Goal: Navigation & Orientation: Find specific page/section

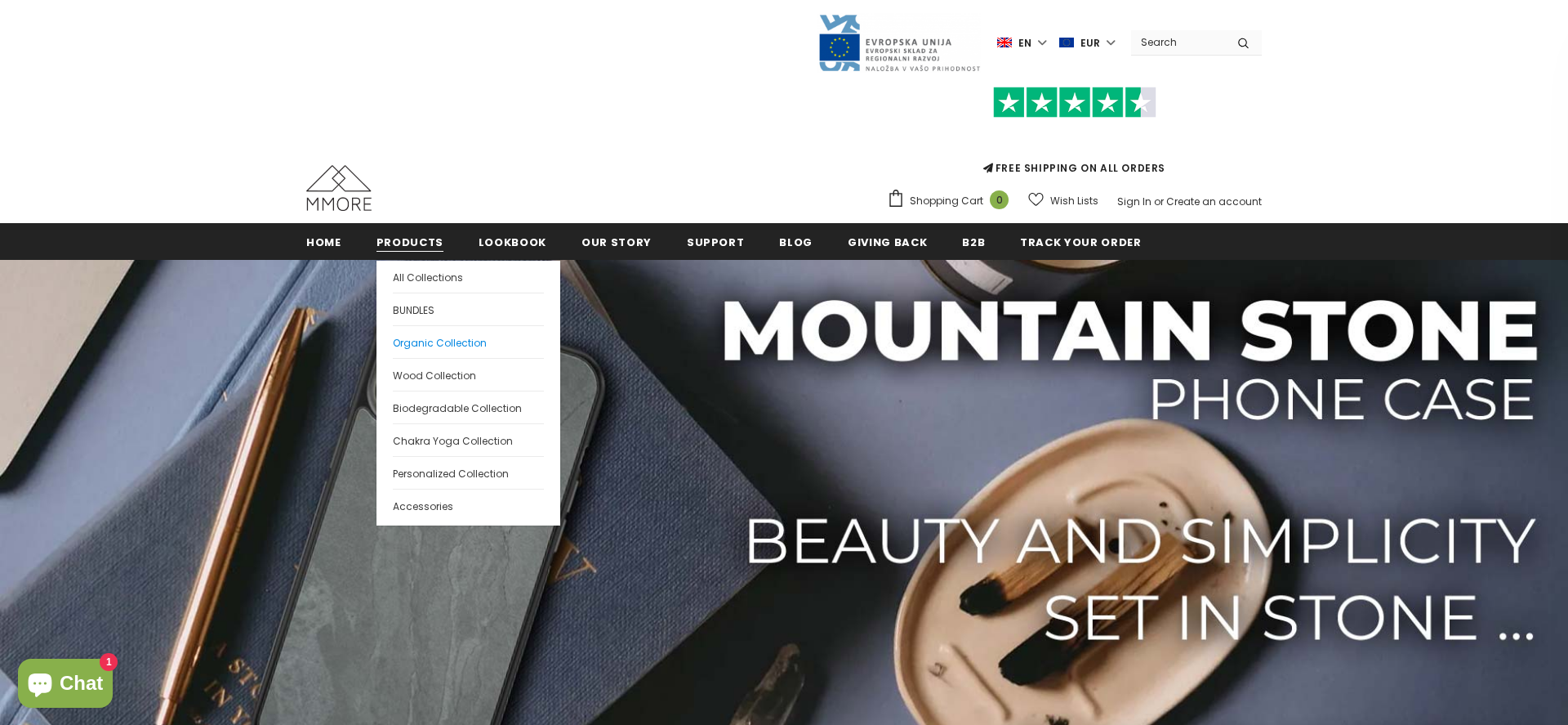
click at [445, 340] on span "Organic Collection" at bounding box center [440, 343] width 94 height 14
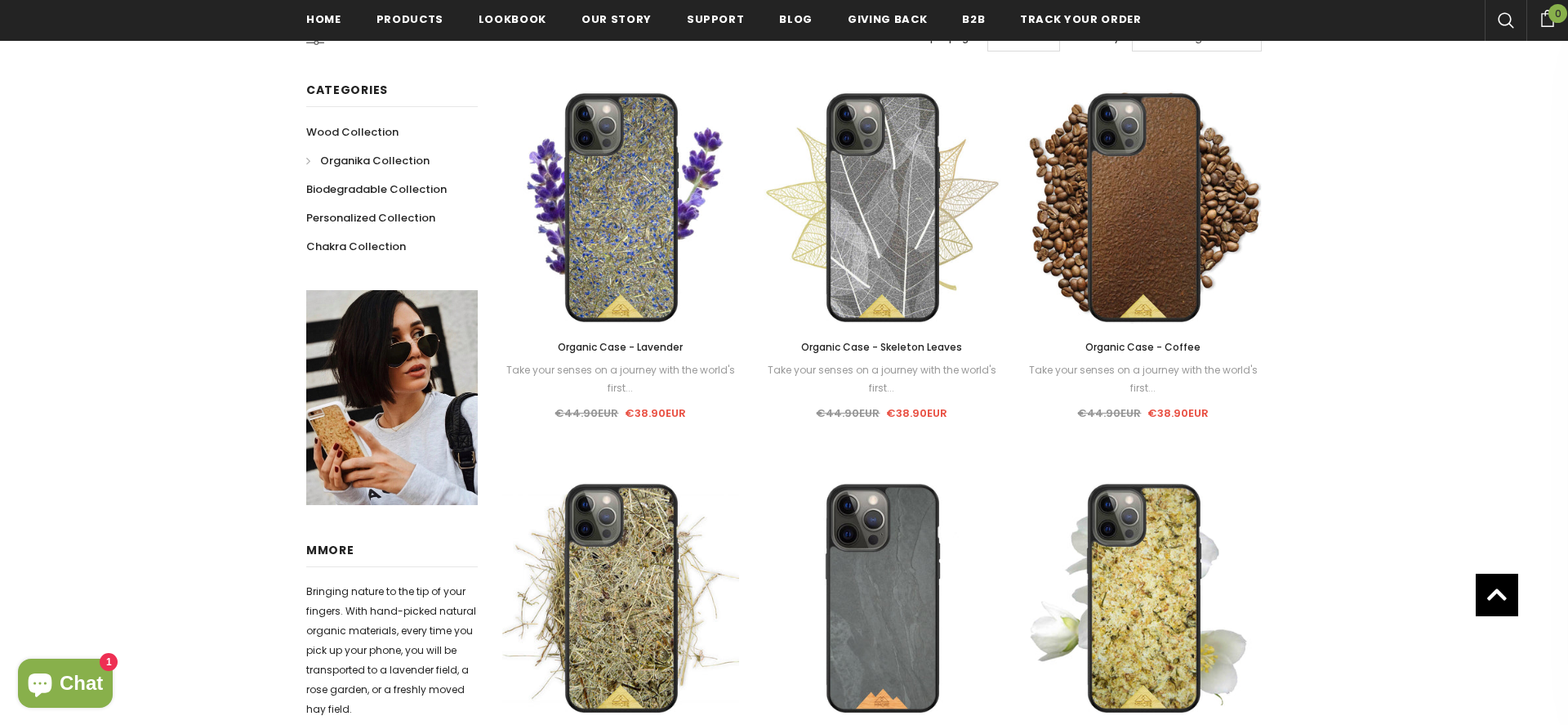
scroll to position [1537, 0]
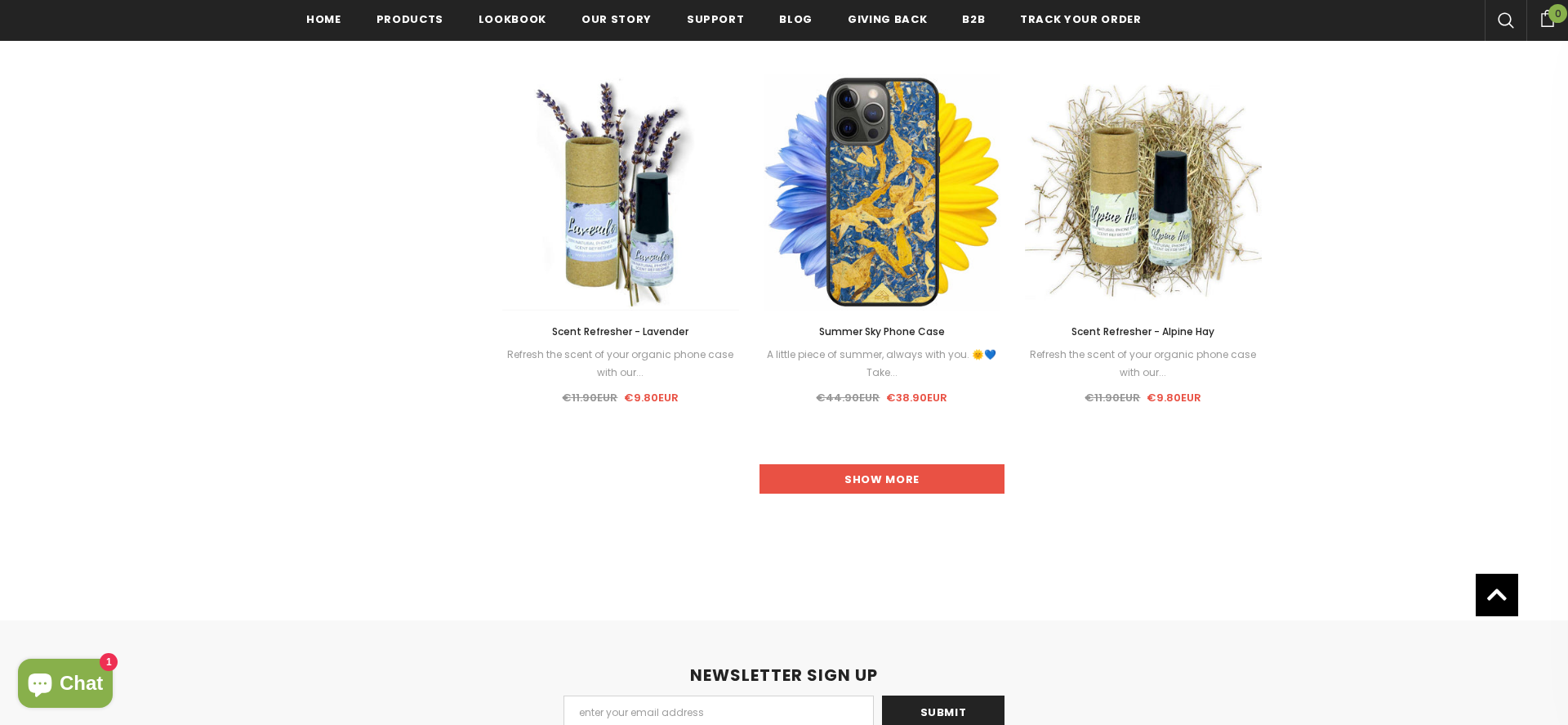
click at [919, 488] on link "Show more" at bounding box center [882, 478] width 245 height 29
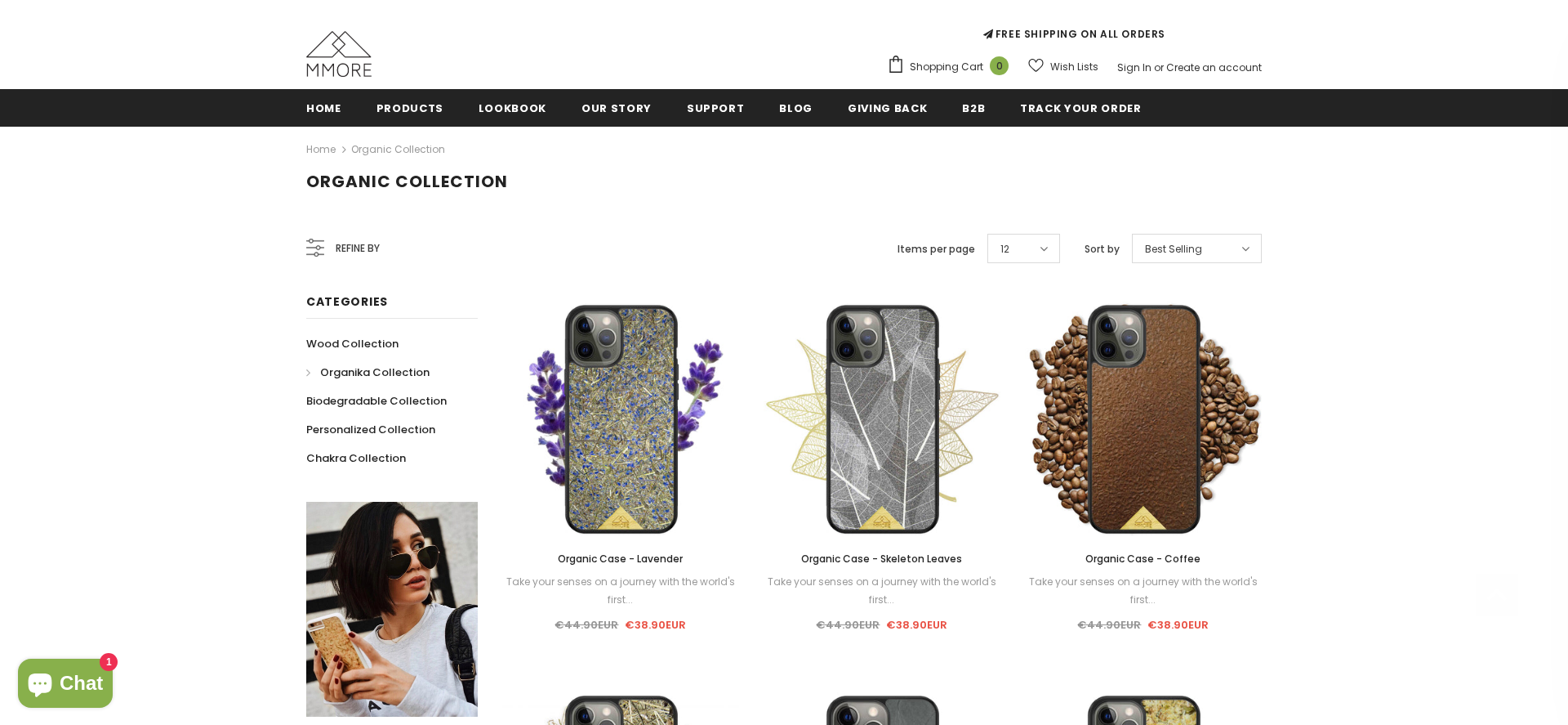
scroll to position [130, 0]
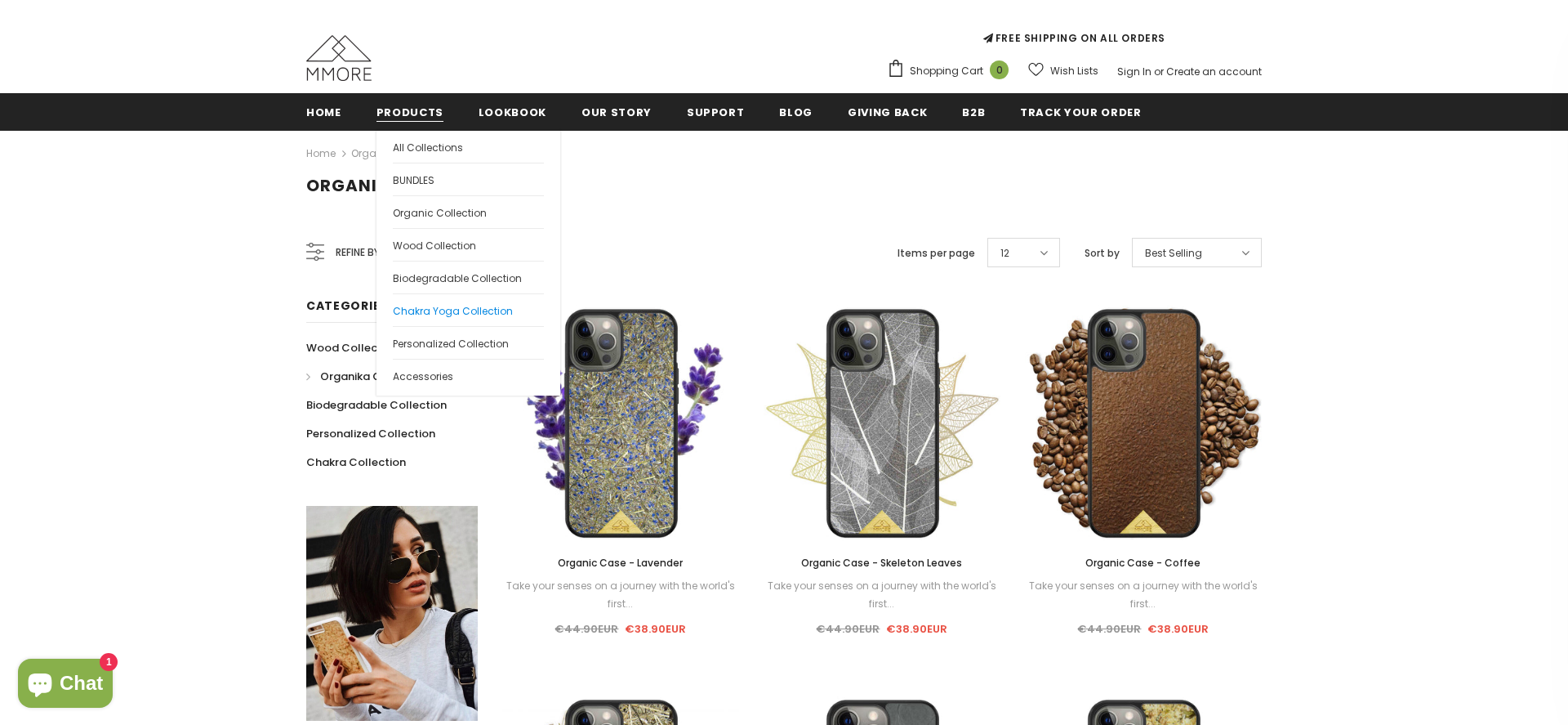
click at [477, 304] on span "Chakra Yoga Collection" at bounding box center [453, 310] width 120 height 14
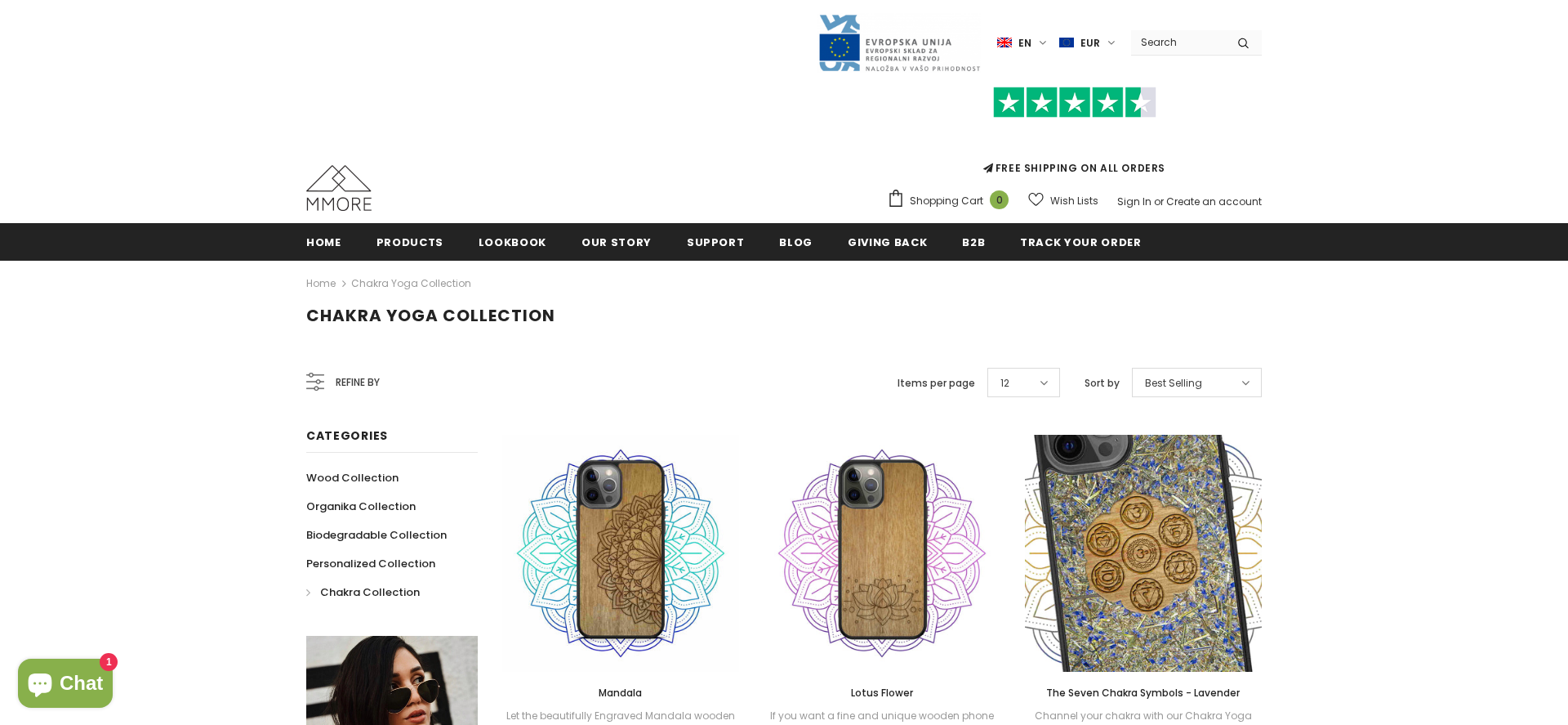
scroll to position [100, 0]
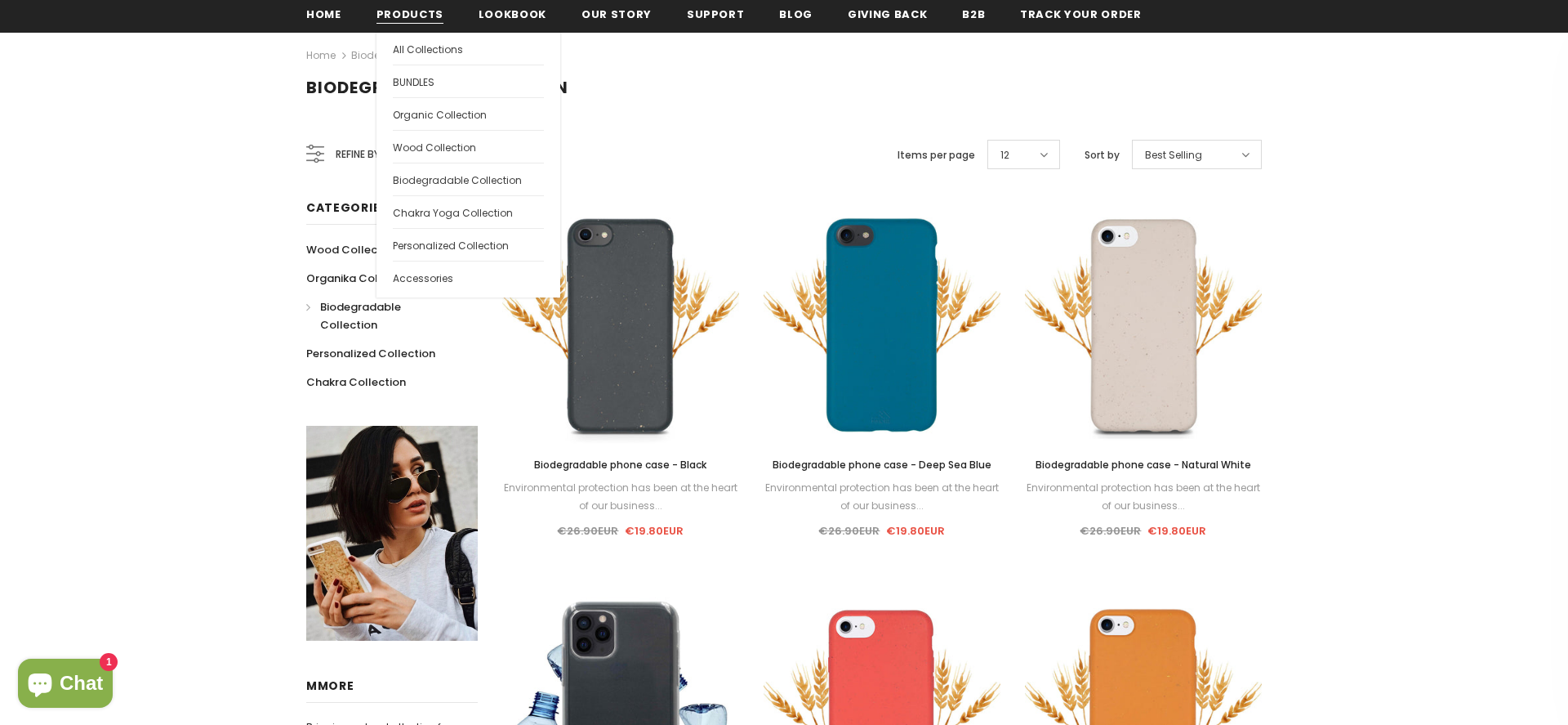
scroll to position [228, 0]
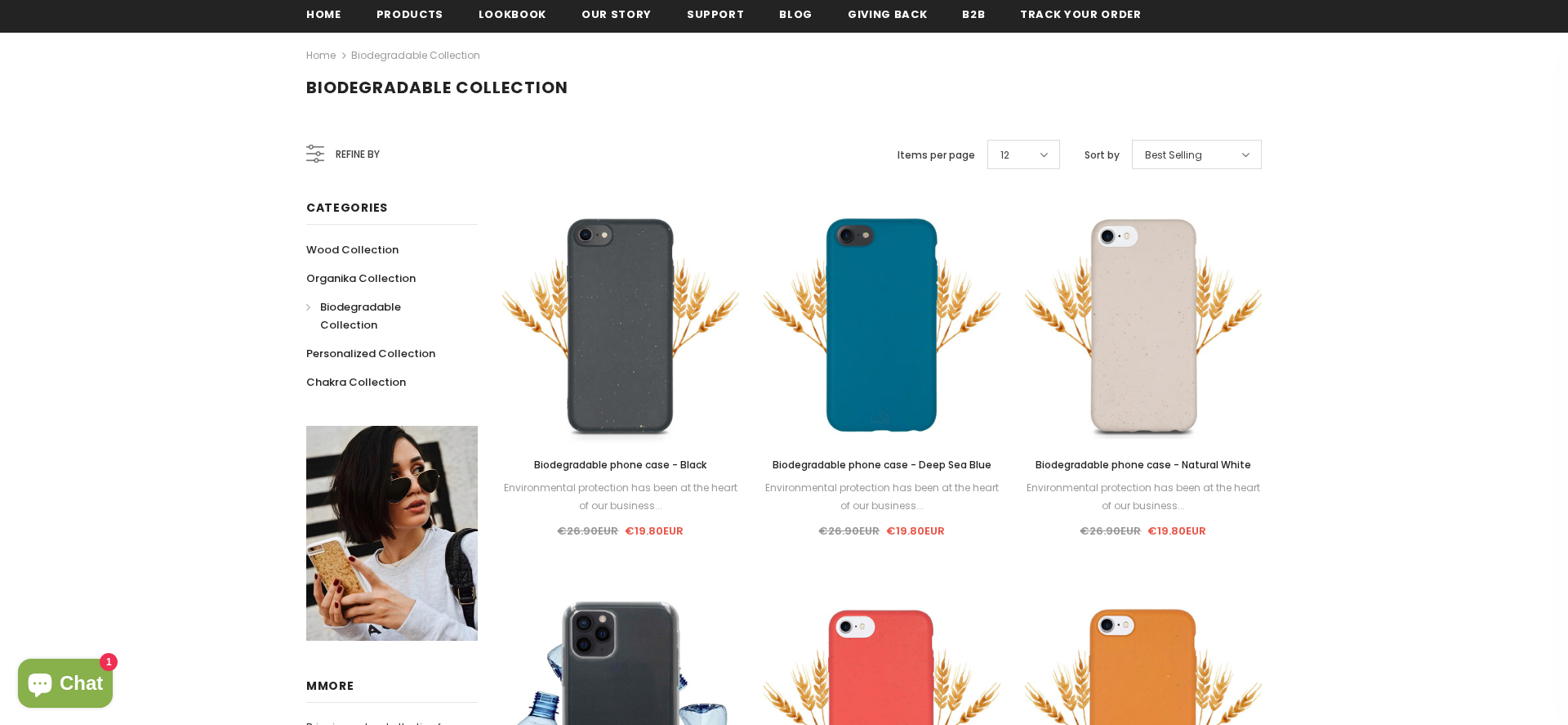
click at [0, 0] on span "Wood Collection" at bounding box center [0, 0] width 0 height 0
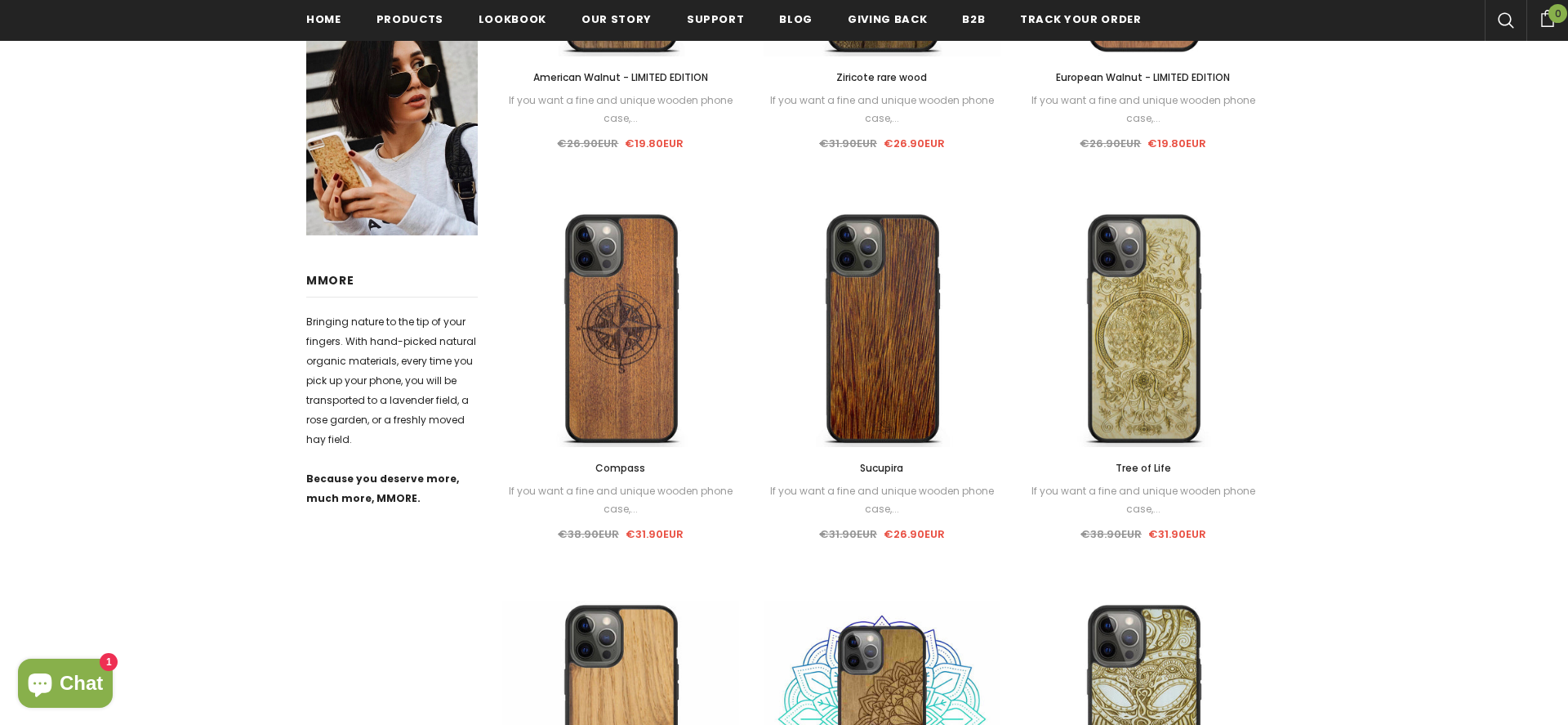
scroll to position [876, 0]
